Goal: Information Seeking & Learning: Learn about a topic

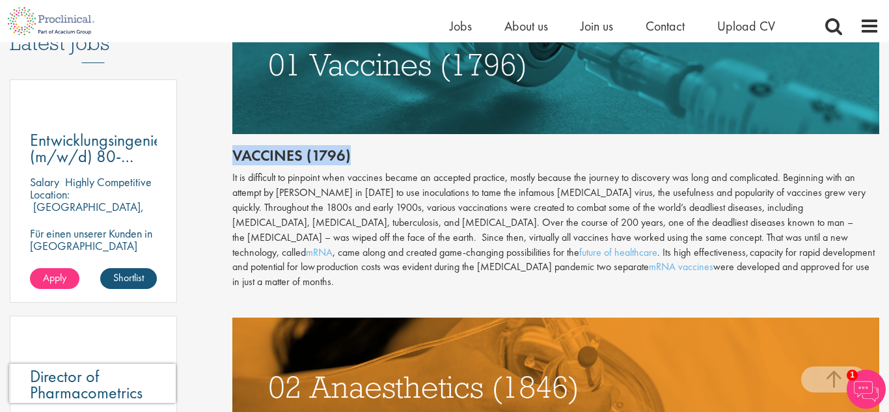
drag, startPoint x: 230, startPoint y: 154, endPoint x: 355, endPoint y: 160, distance: 125.8
copy h2 "Vaccines (1796)"
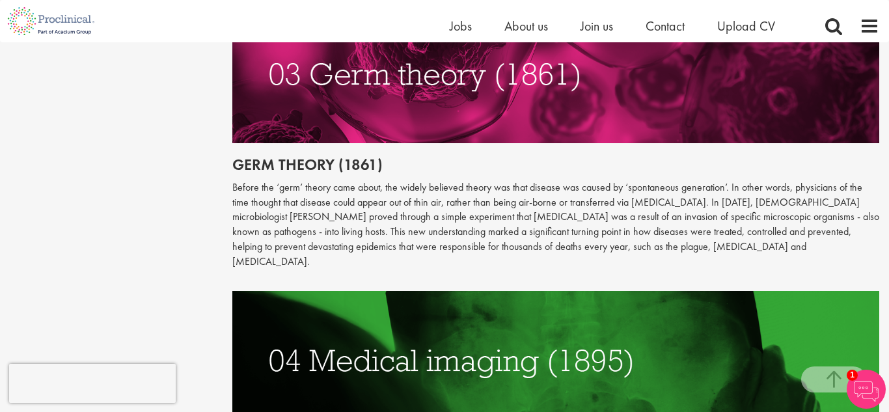
scroll to position [1291, 0]
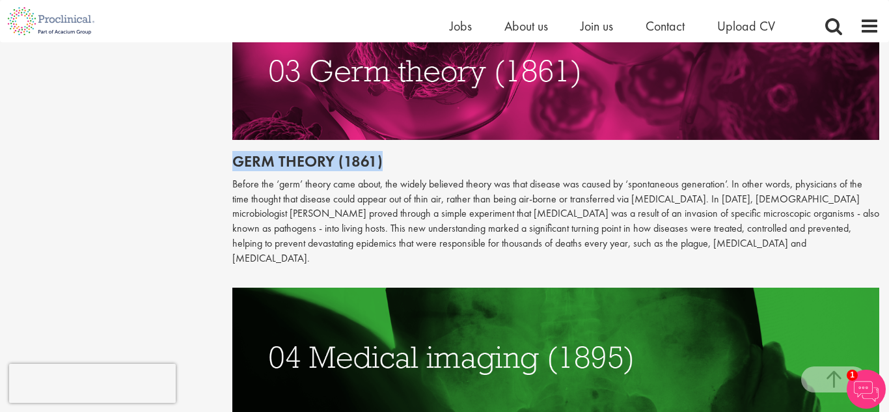
drag, startPoint x: 231, startPoint y: 146, endPoint x: 400, endPoint y: 150, distance: 168.7
click at [400, 153] on h2 "Germ theory (1861)" at bounding box center [556, 161] width 648 height 17
copy h2 "Germ theory (1861)"
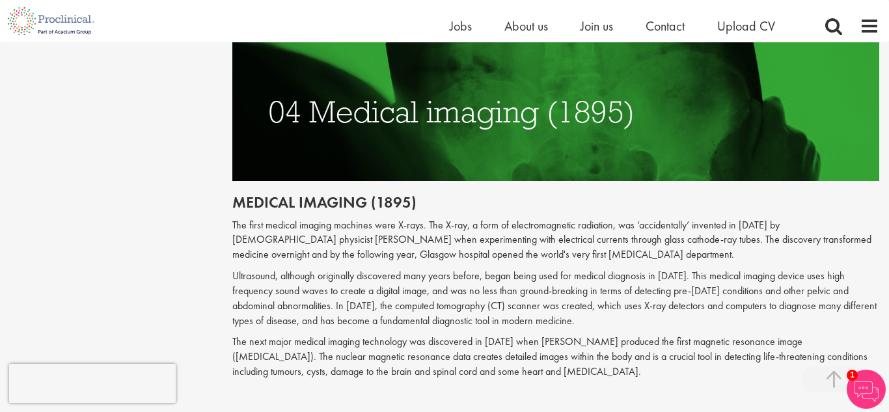
scroll to position [1553, 0]
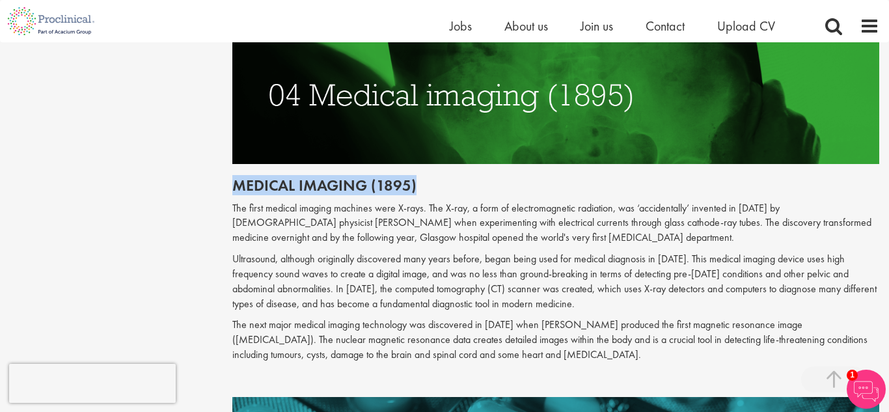
drag, startPoint x: 230, startPoint y: 157, endPoint x: 454, endPoint y: 147, distance: 224.2
click at [454, 147] on div "The top 10 medical advances in history Author: [PERSON_NAME] Posting date: [DAT…" at bounding box center [556, 399] width 667 height 3613
copy h2 "Medical imaging (1895)"
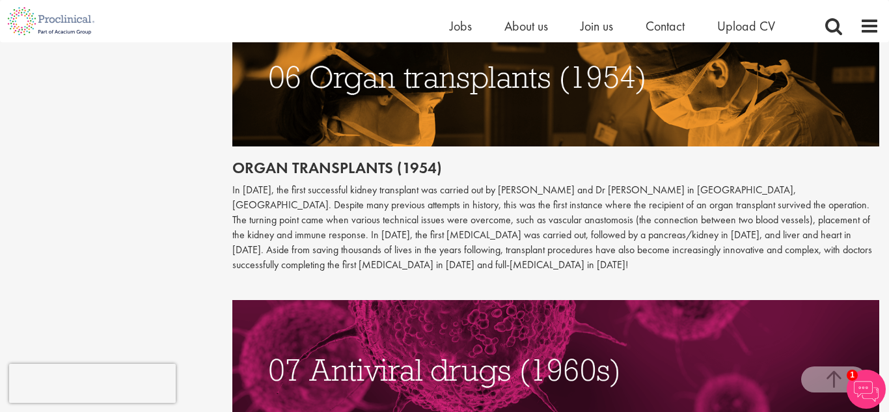
scroll to position [2239, 0]
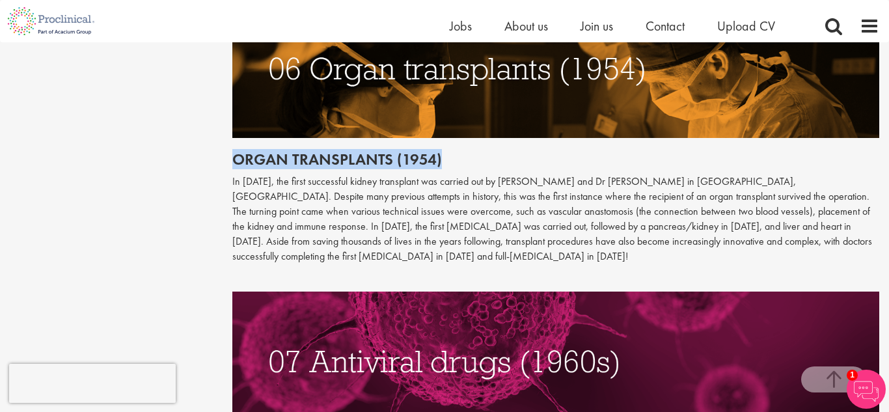
drag, startPoint x: 232, startPoint y: 113, endPoint x: 473, endPoint y: 113, distance: 240.2
click at [473, 151] on h2 "Organ transplants (1954)" at bounding box center [556, 159] width 648 height 17
copy h2 "Organ transplants (1954)"
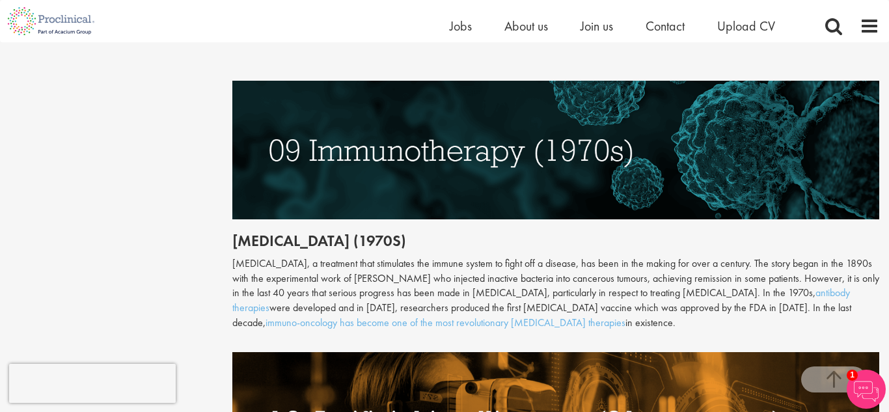
scroll to position [3020, 0]
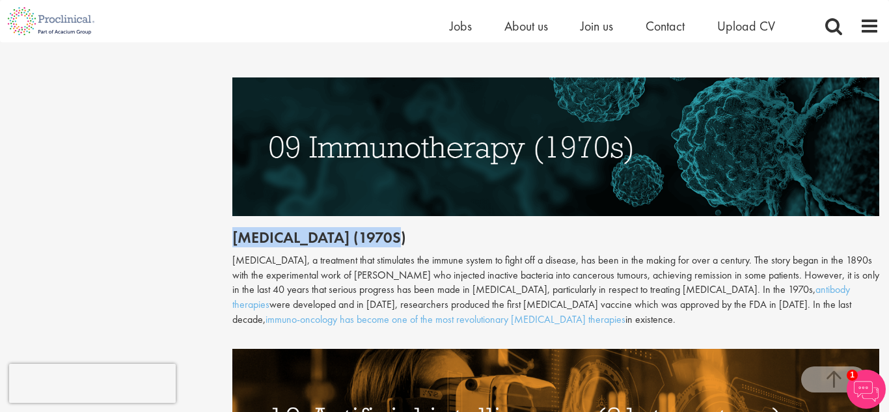
drag, startPoint x: 230, startPoint y: 191, endPoint x: 430, endPoint y: 176, distance: 201.1
copy h2 "[MEDICAL_DATA] (1970s)"
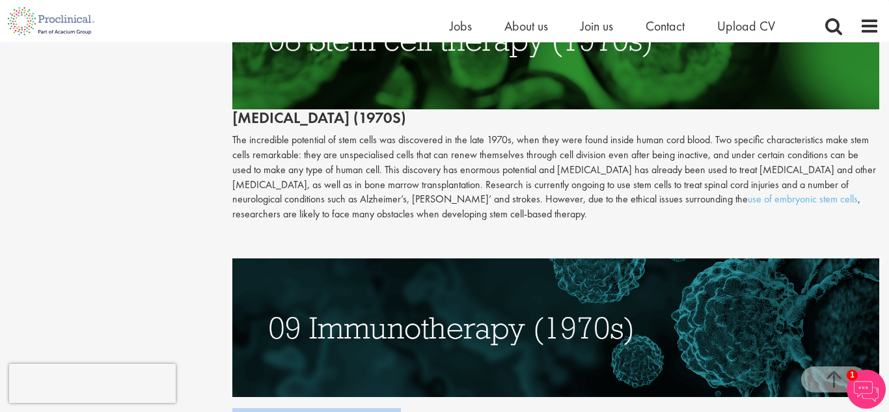
scroll to position [2810, 0]
